Goal: Task Accomplishment & Management: Manage account settings

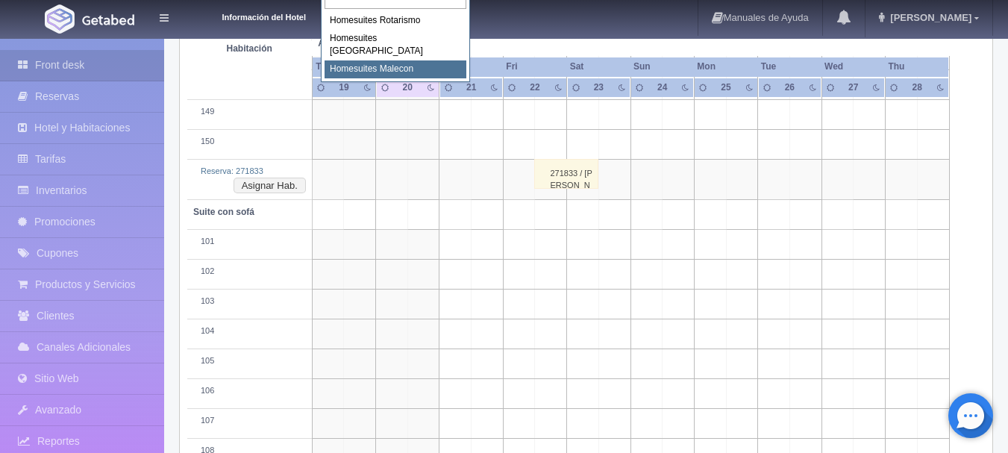
scroll to position [1694, 0]
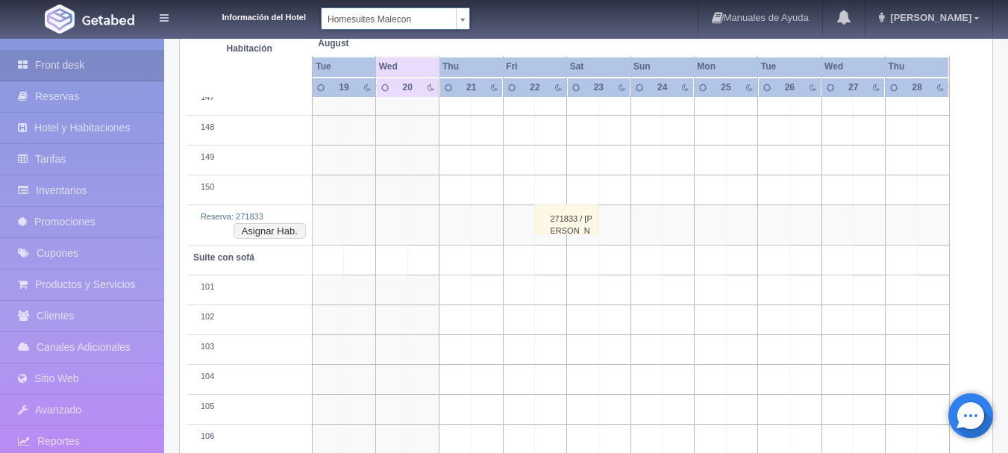
click at [566, 219] on div "271833 / JOSE LUIS GUERRERO VALDEZ" at bounding box center [566, 219] width 64 height 30
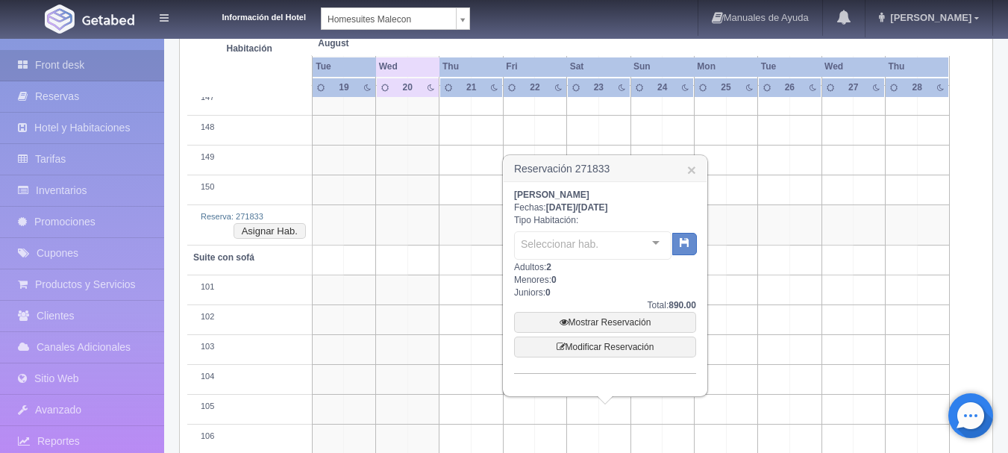
click at [566, 219] on div "JOSE LUIS GUERRERO VALDEZ Fechas: 2025-08-22 / 2025-08-23 Tipo Habitación: Sele…" at bounding box center [605, 281] width 182 height 185
click at [625, 323] on link "Mostrar Reservación" at bounding box center [605, 322] width 182 height 21
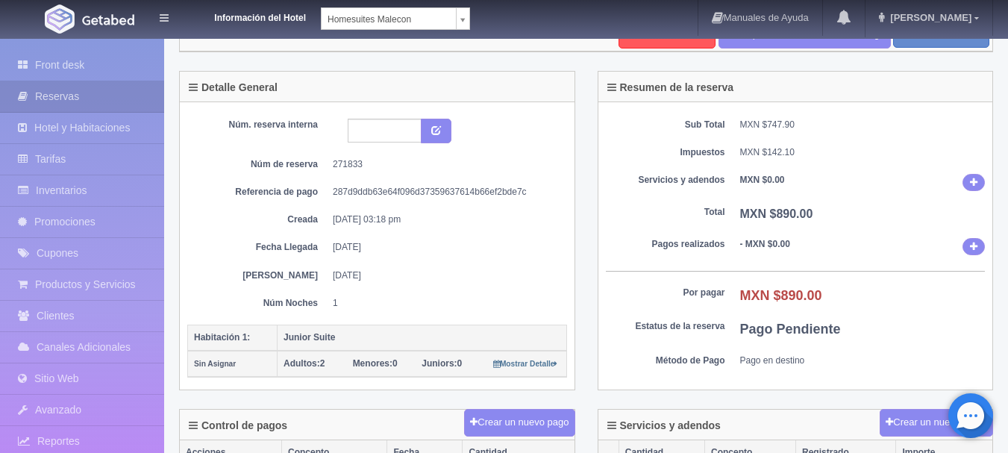
scroll to position [66, 0]
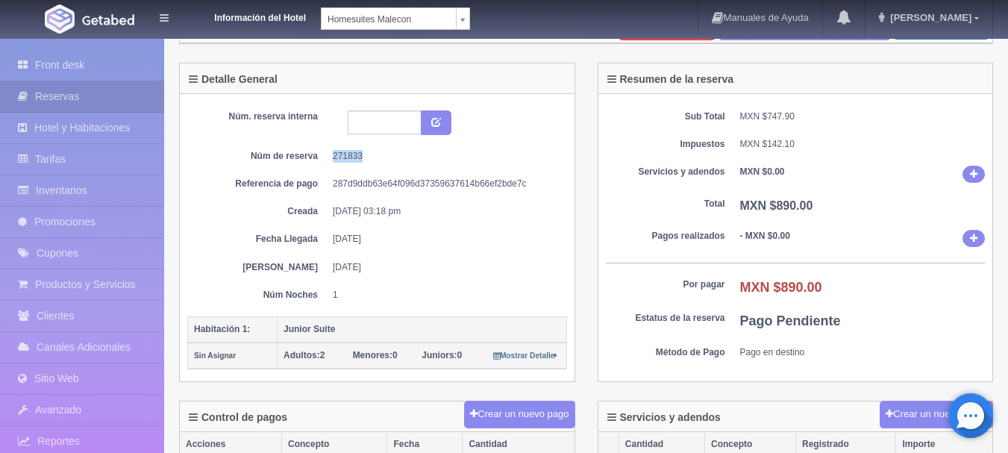
drag, startPoint x: 403, startPoint y: 157, endPoint x: 330, endPoint y: 150, distance: 74.2
click at [330, 150] on dl "Núm de reserva 271833" at bounding box center [376, 156] width 357 height 13
copy dd "271833"
click at [401, 123] on input "text" at bounding box center [385, 122] width 74 height 24
type input "215365socra"
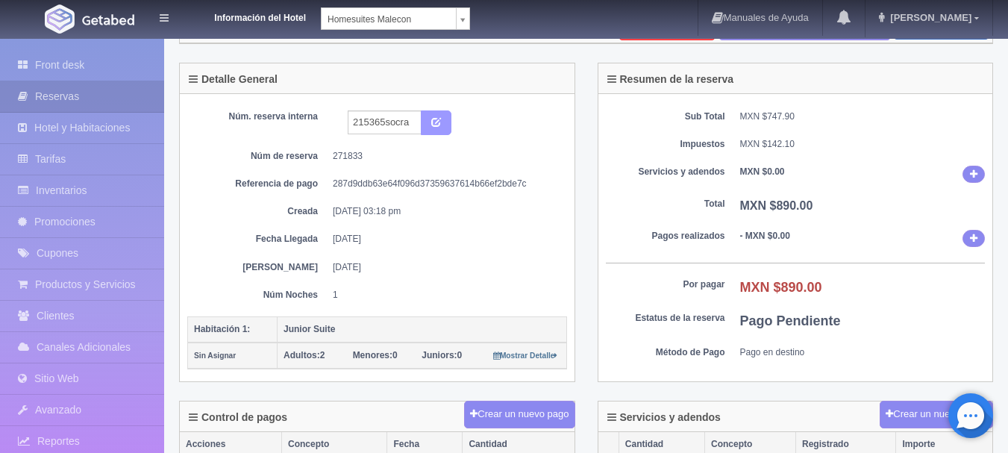
click at [445, 119] on button "submit" at bounding box center [436, 122] width 31 height 25
